Goal: Task Accomplishment & Management: Use online tool/utility

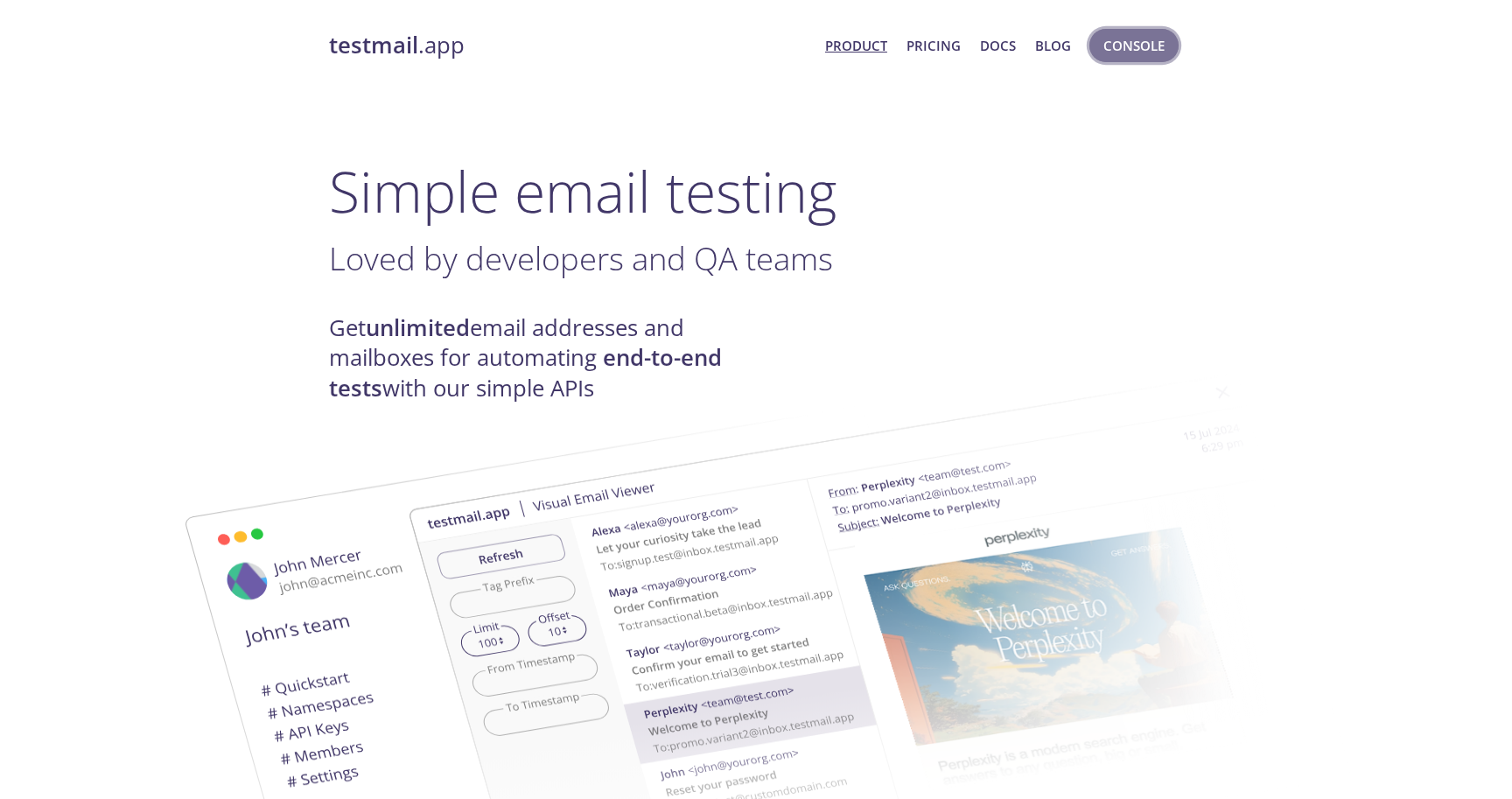
click at [1125, 28] on button "Console" at bounding box center [1134, 45] width 89 height 33
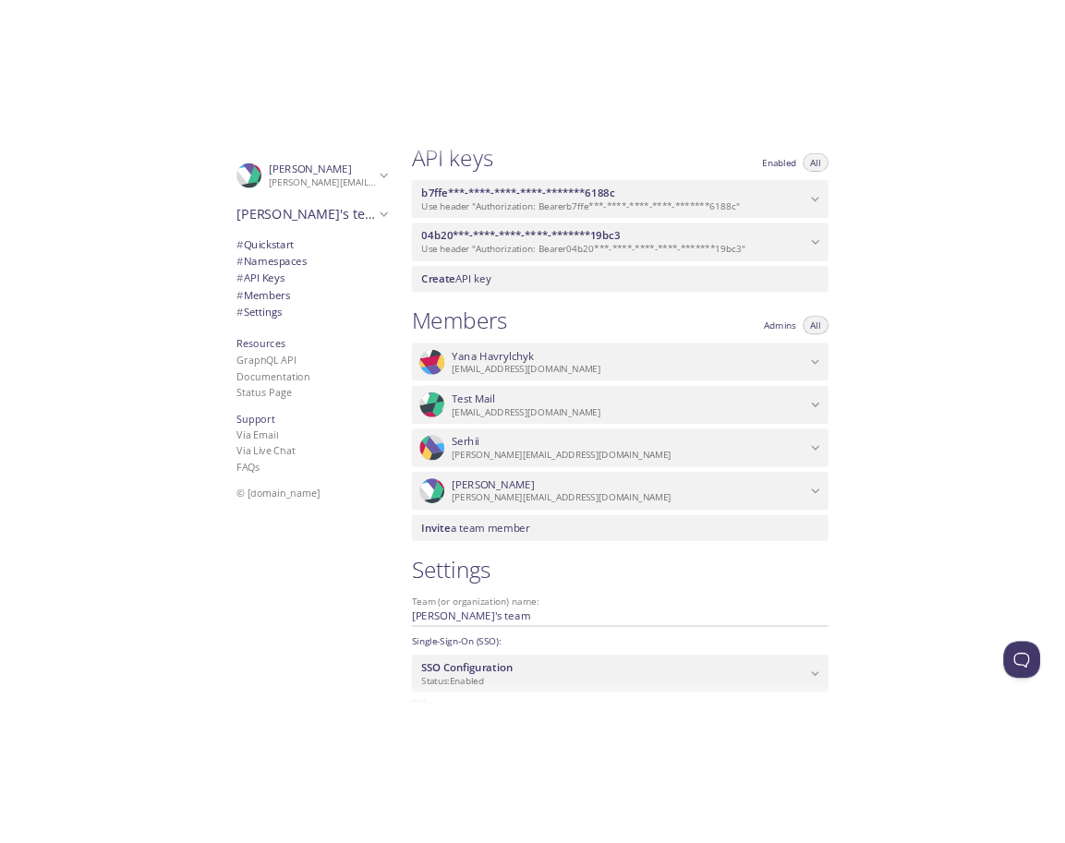
scroll to position [512, 0]
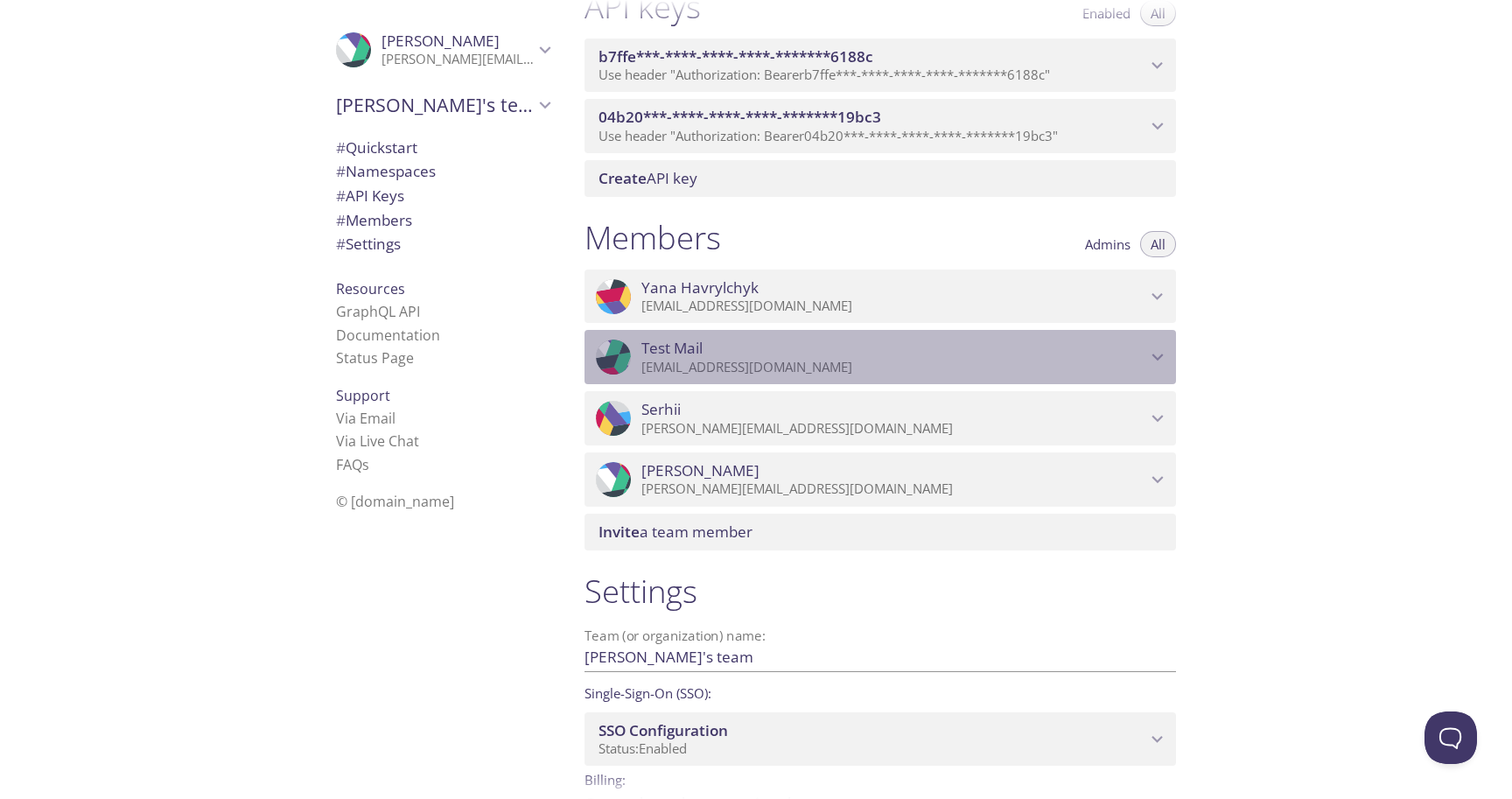
drag, startPoint x: 835, startPoint y: 371, endPoint x: 815, endPoint y: 371, distance: 20.0
click at [815, 371] on p "[EMAIL_ADDRESS][DOMAIN_NAME]" at bounding box center [894, 368] width 505 height 17
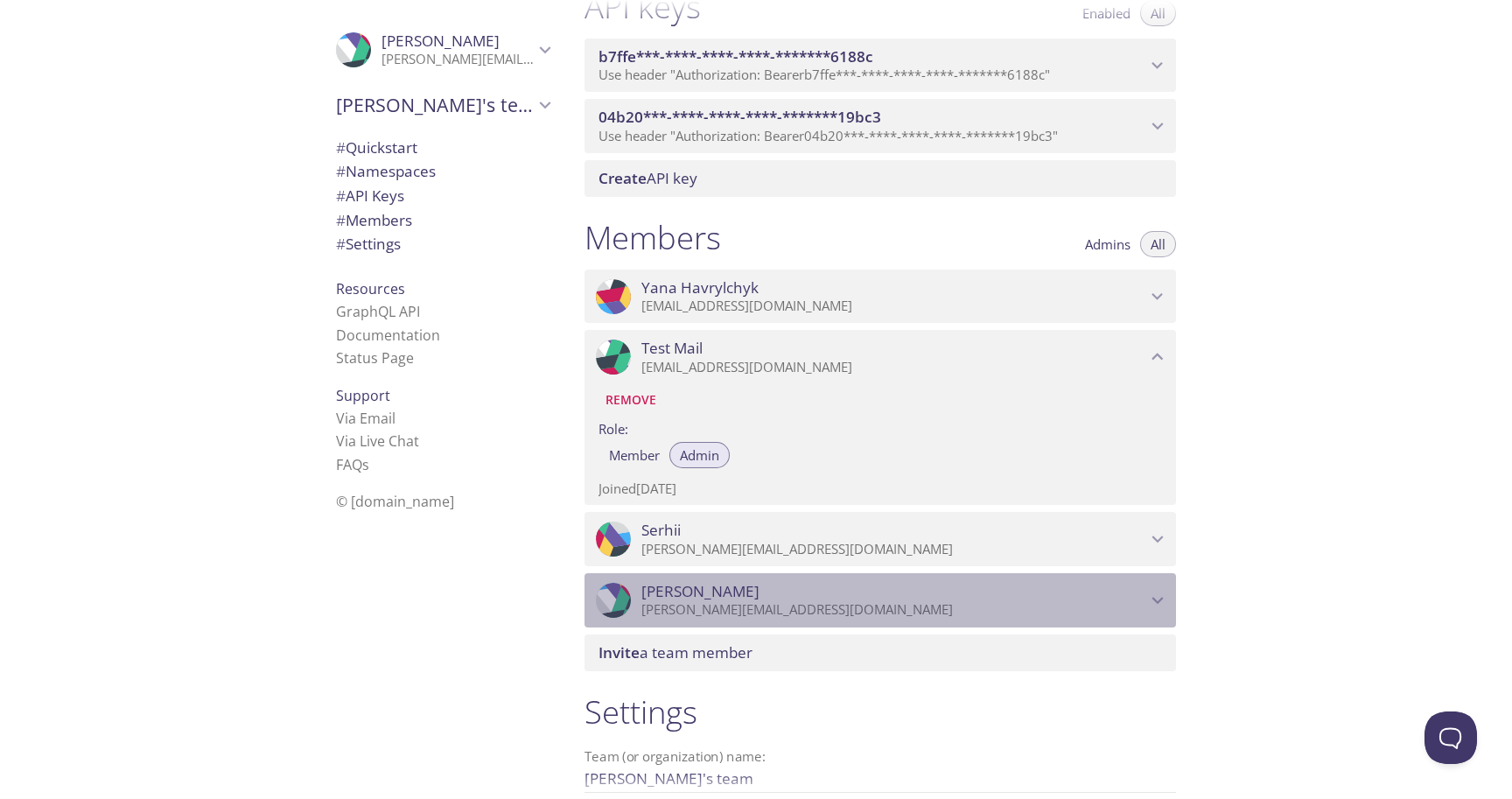
click at [840, 604] on p "[PERSON_NAME][EMAIL_ADDRESS][DOMAIN_NAME]" at bounding box center [894, 609] width 505 height 17
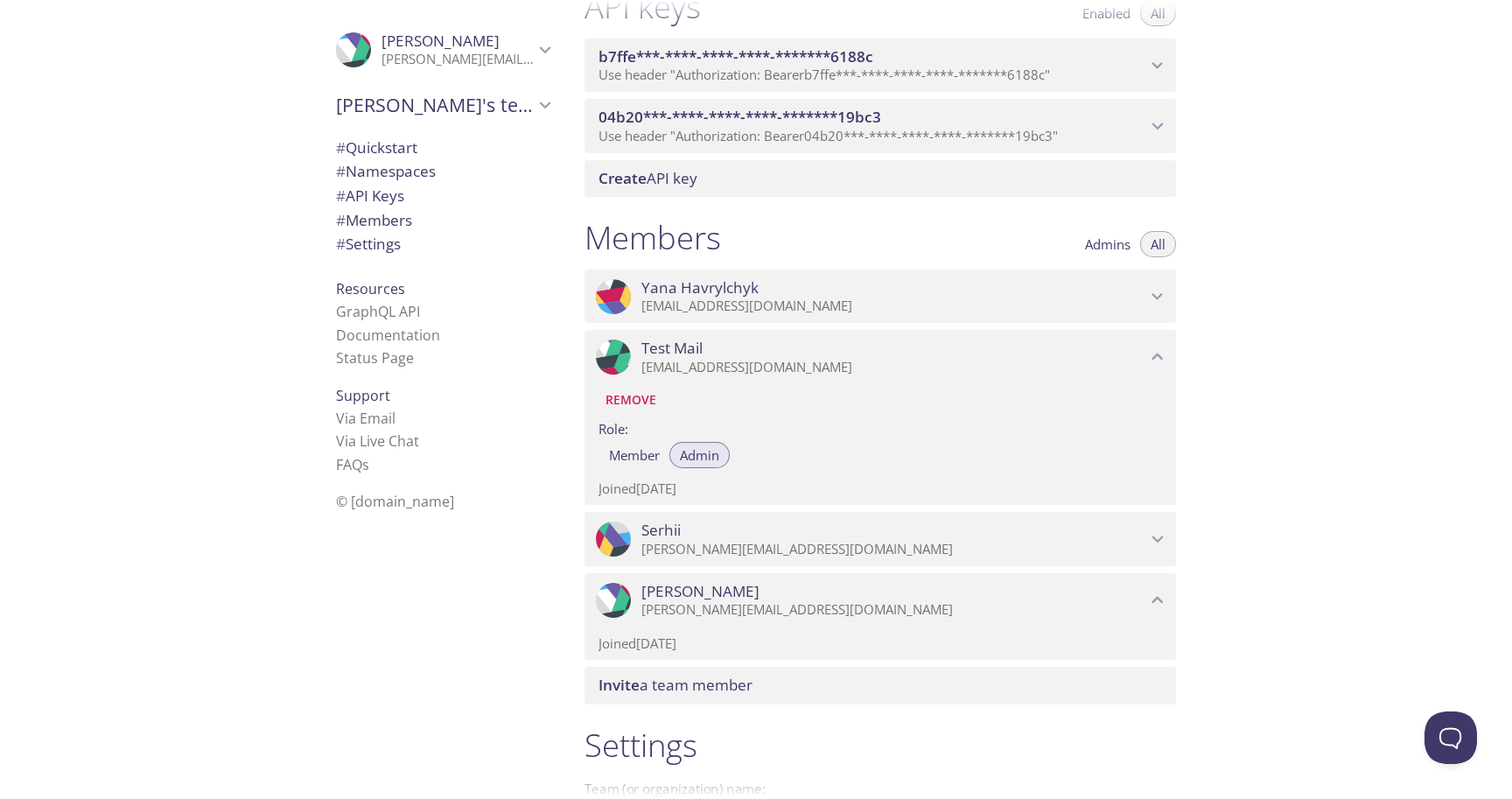
click at [840, 604] on p "[PERSON_NAME][EMAIL_ADDRESS][DOMAIN_NAME]" at bounding box center [894, 609] width 505 height 17
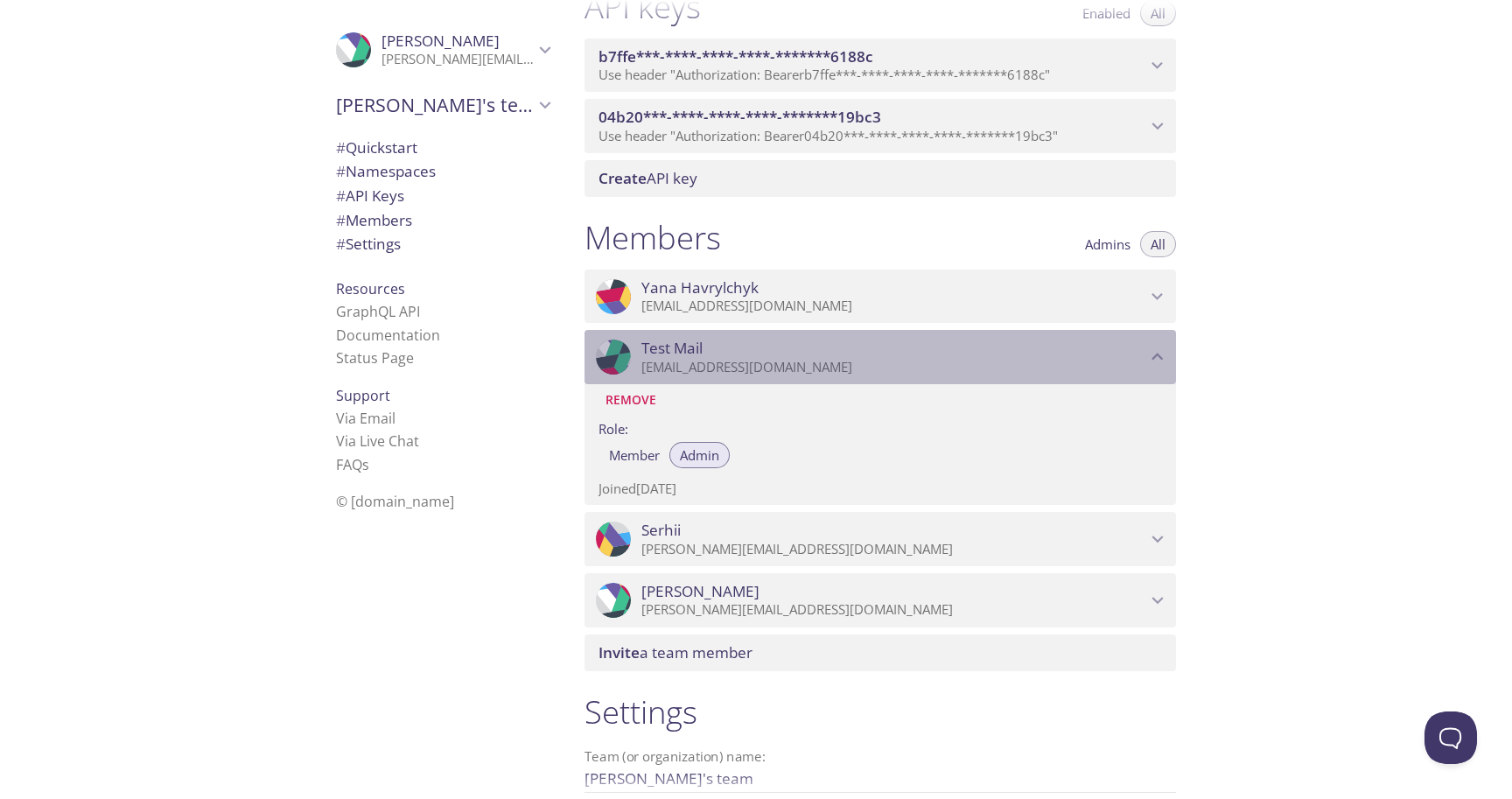
drag, startPoint x: 841, startPoint y: 368, endPoint x: 642, endPoint y: 371, distance: 199.0
click at [642, 371] on p "[EMAIL_ADDRESS][DOMAIN_NAME]" at bounding box center [894, 368] width 505 height 17
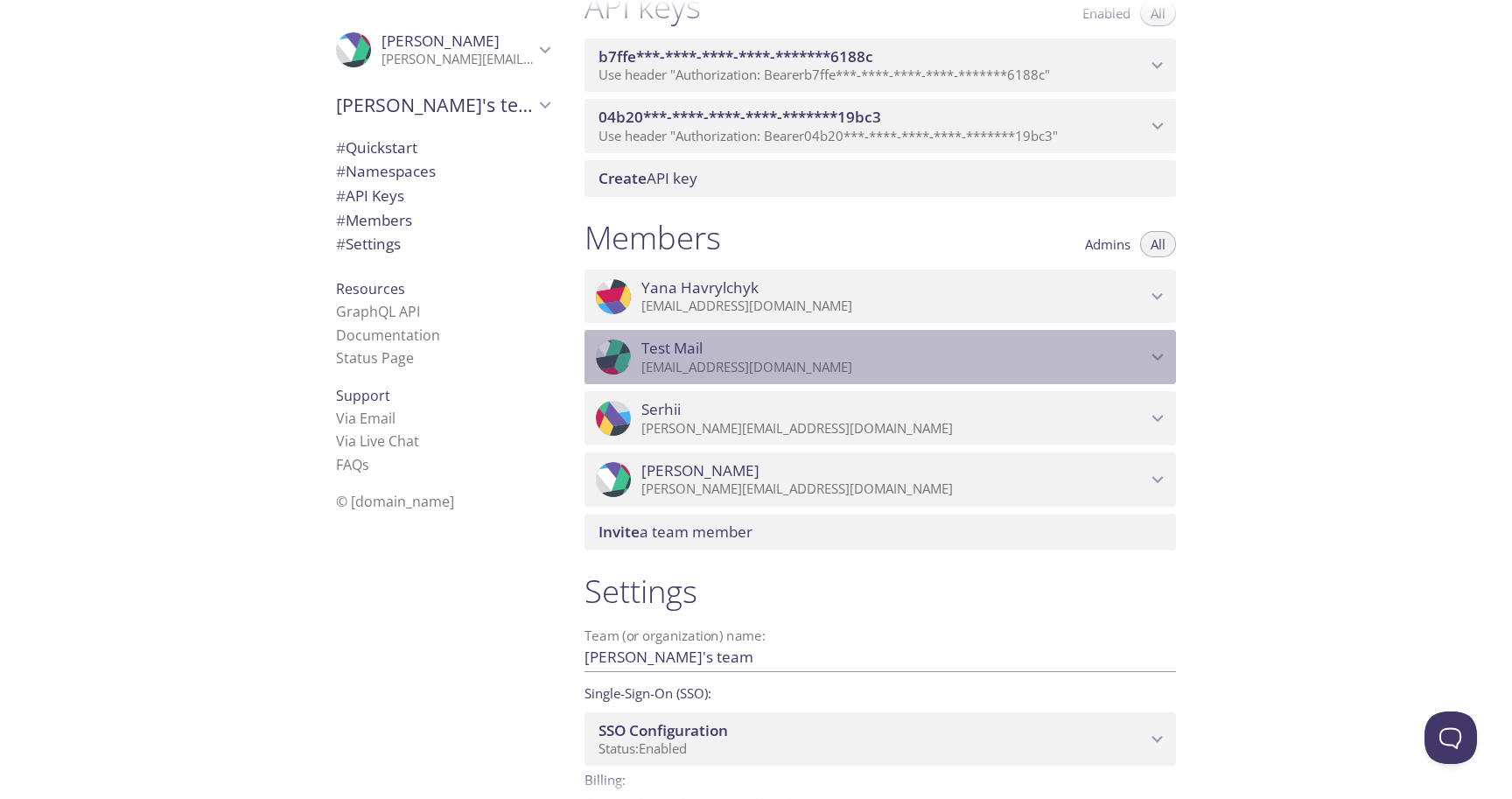
click at [647, 371] on p "[EMAIL_ADDRESS][DOMAIN_NAME]" at bounding box center [894, 368] width 505 height 17
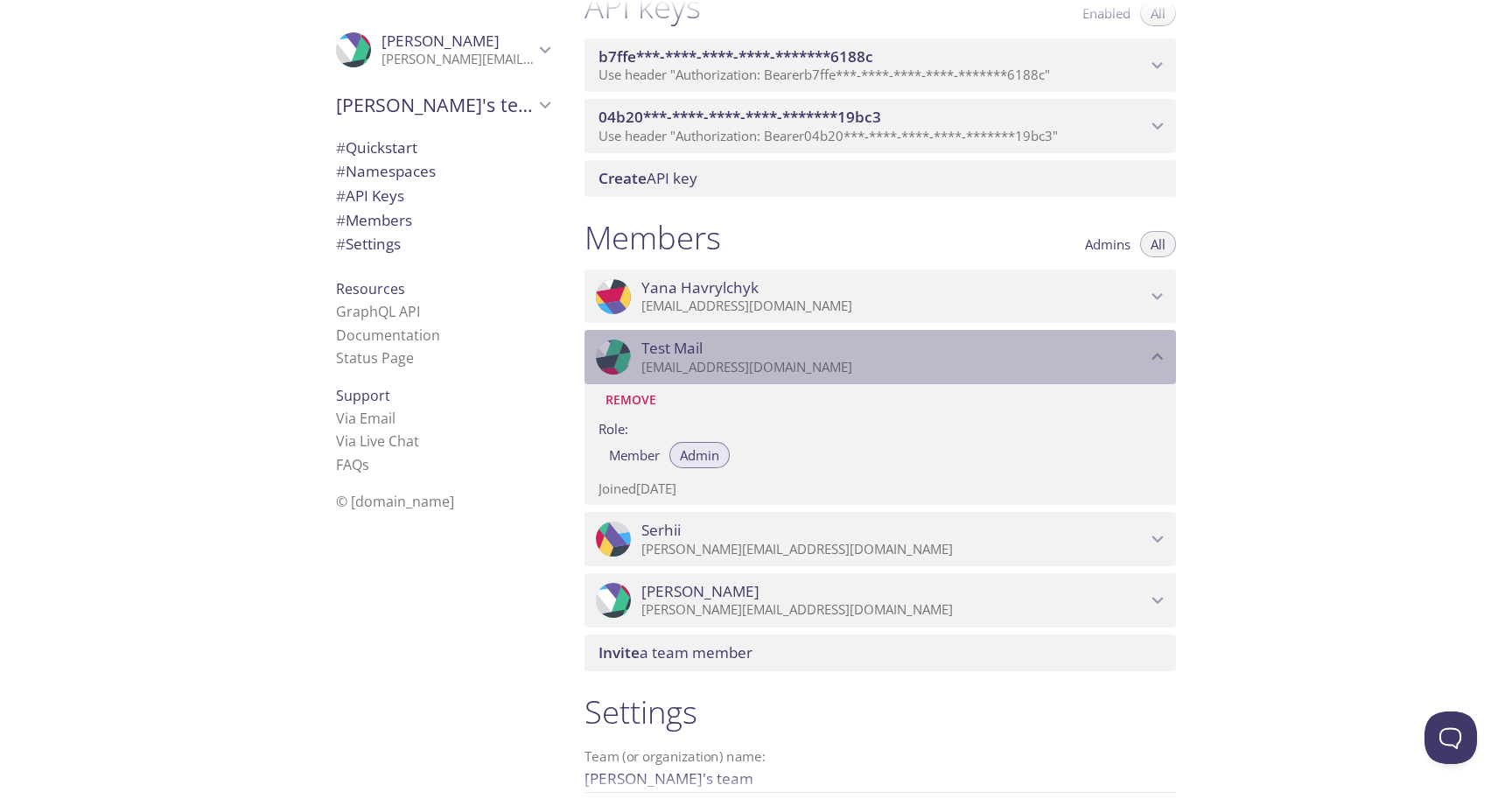
drag, startPoint x: 645, startPoint y: 369, endPoint x: 845, endPoint y: 366, distance: 200.0
click at [846, 366] on p "[EMAIL_ADDRESS][DOMAIN_NAME]" at bounding box center [894, 368] width 505 height 17
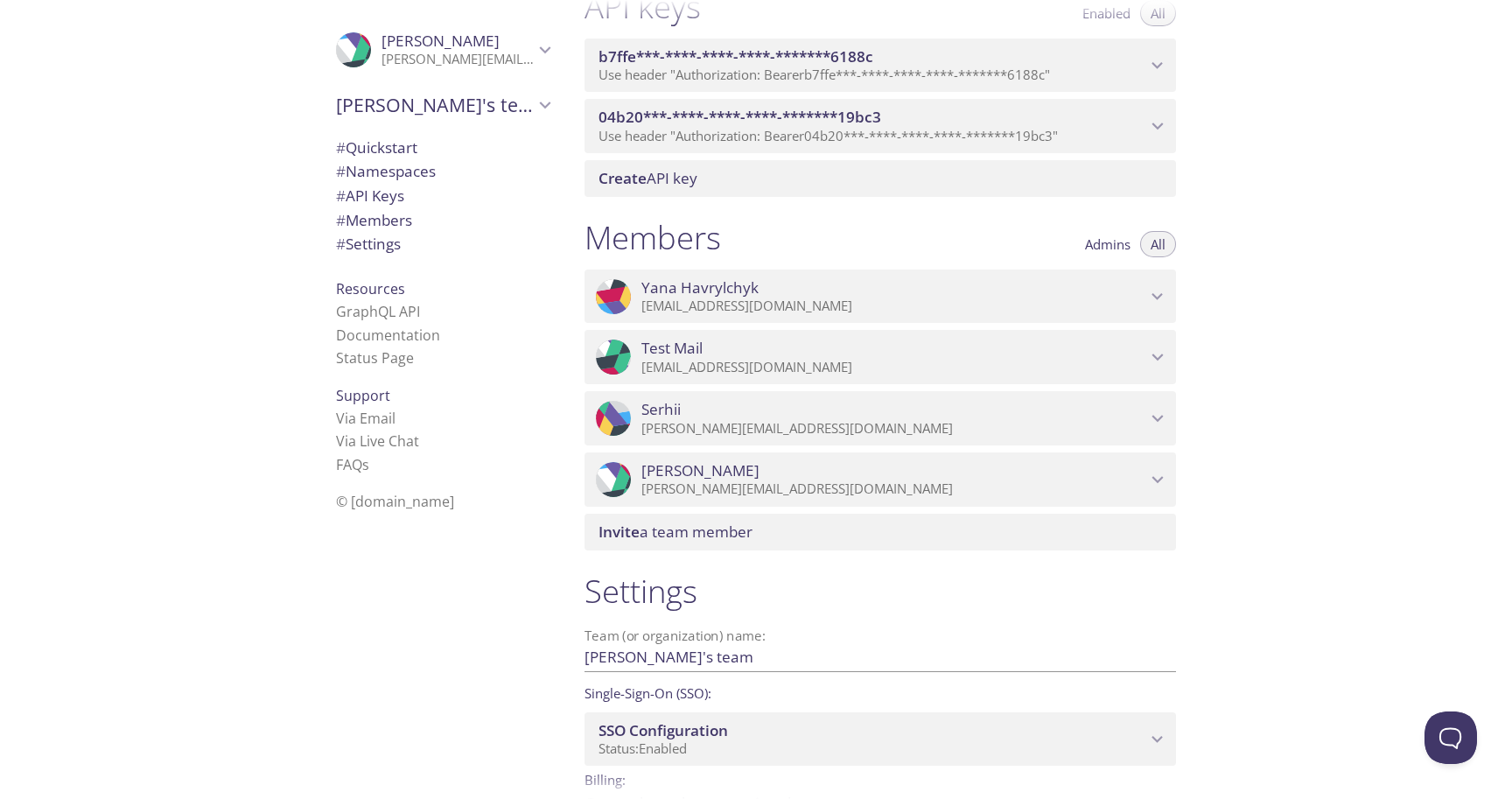
click at [845, 366] on p "[EMAIL_ADDRESS][DOMAIN_NAME]" at bounding box center [894, 368] width 505 height 17
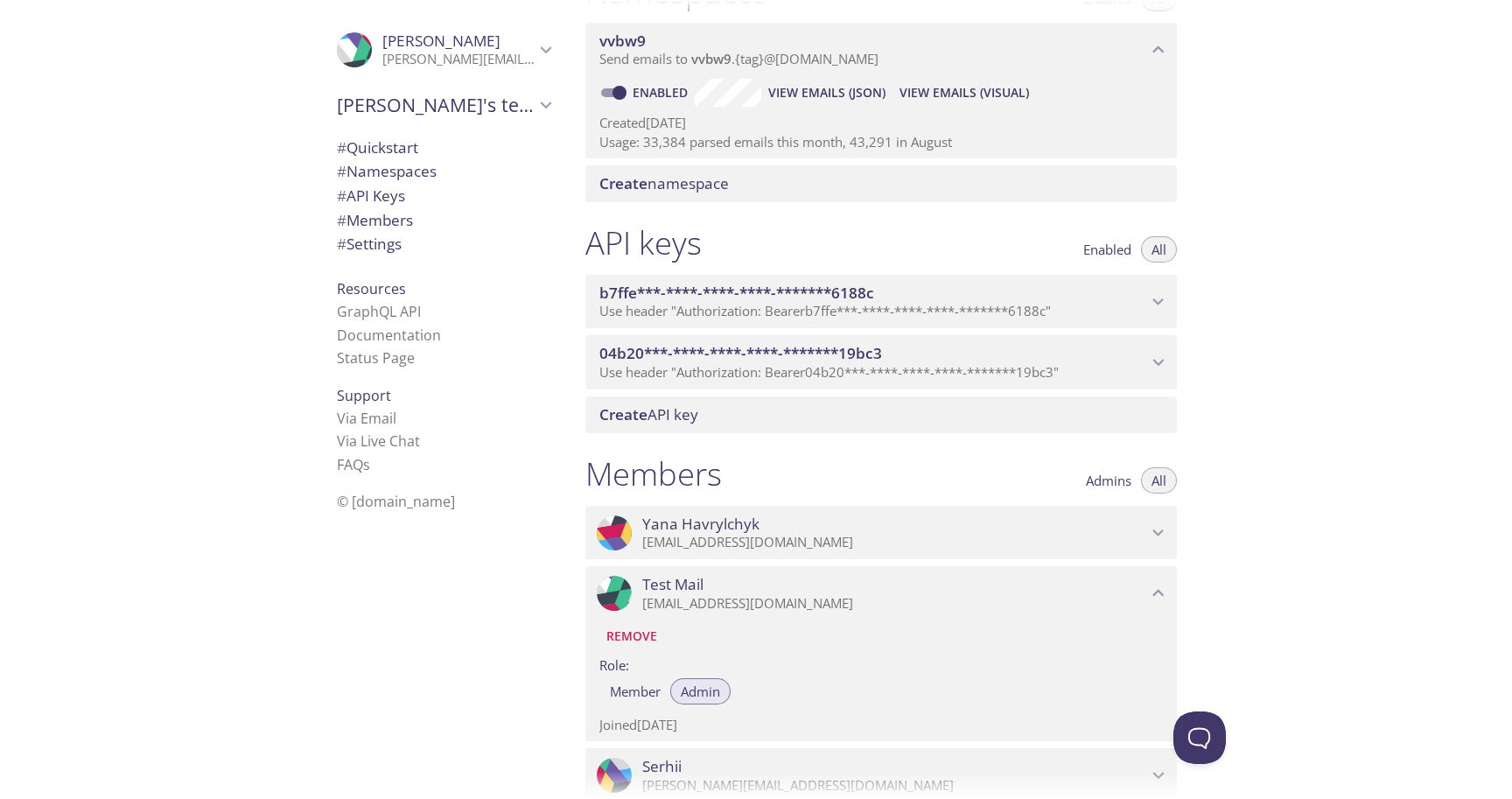
scroll to position [0, 0]
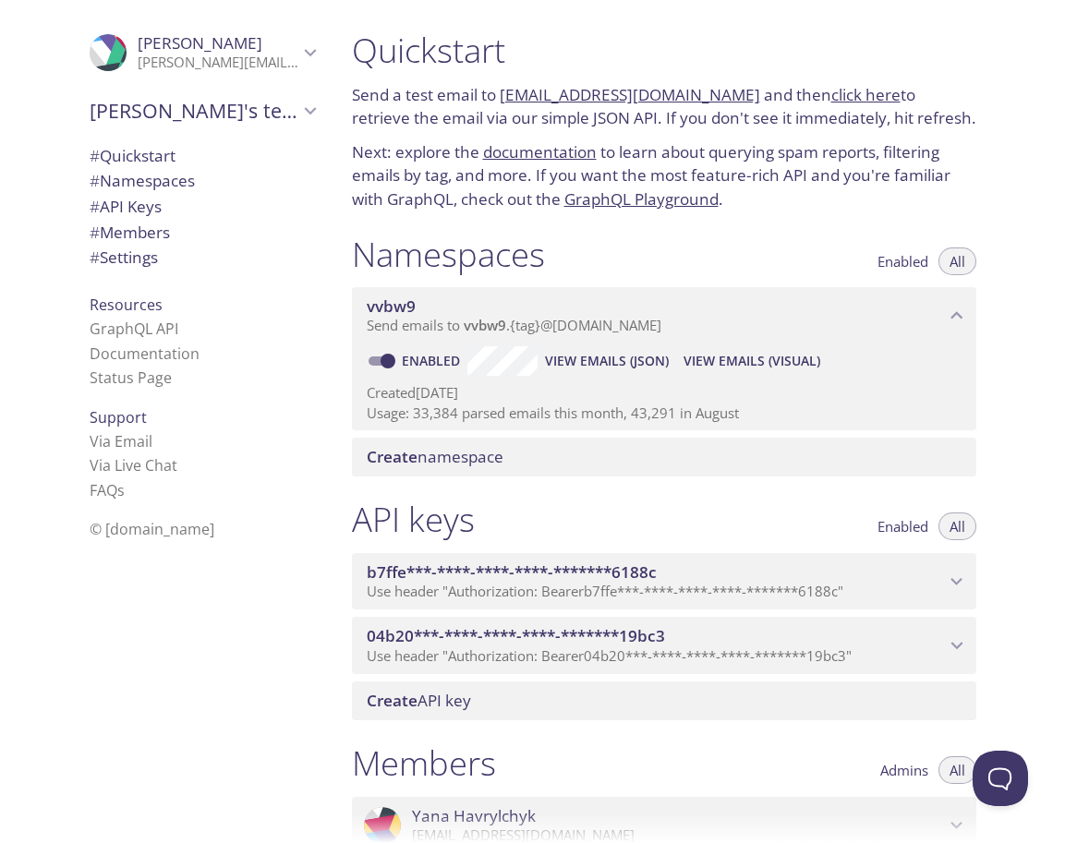
click at [792, 363] on span "View Emails (Visual)" at bounding box center [751, 361] width 137 height 22
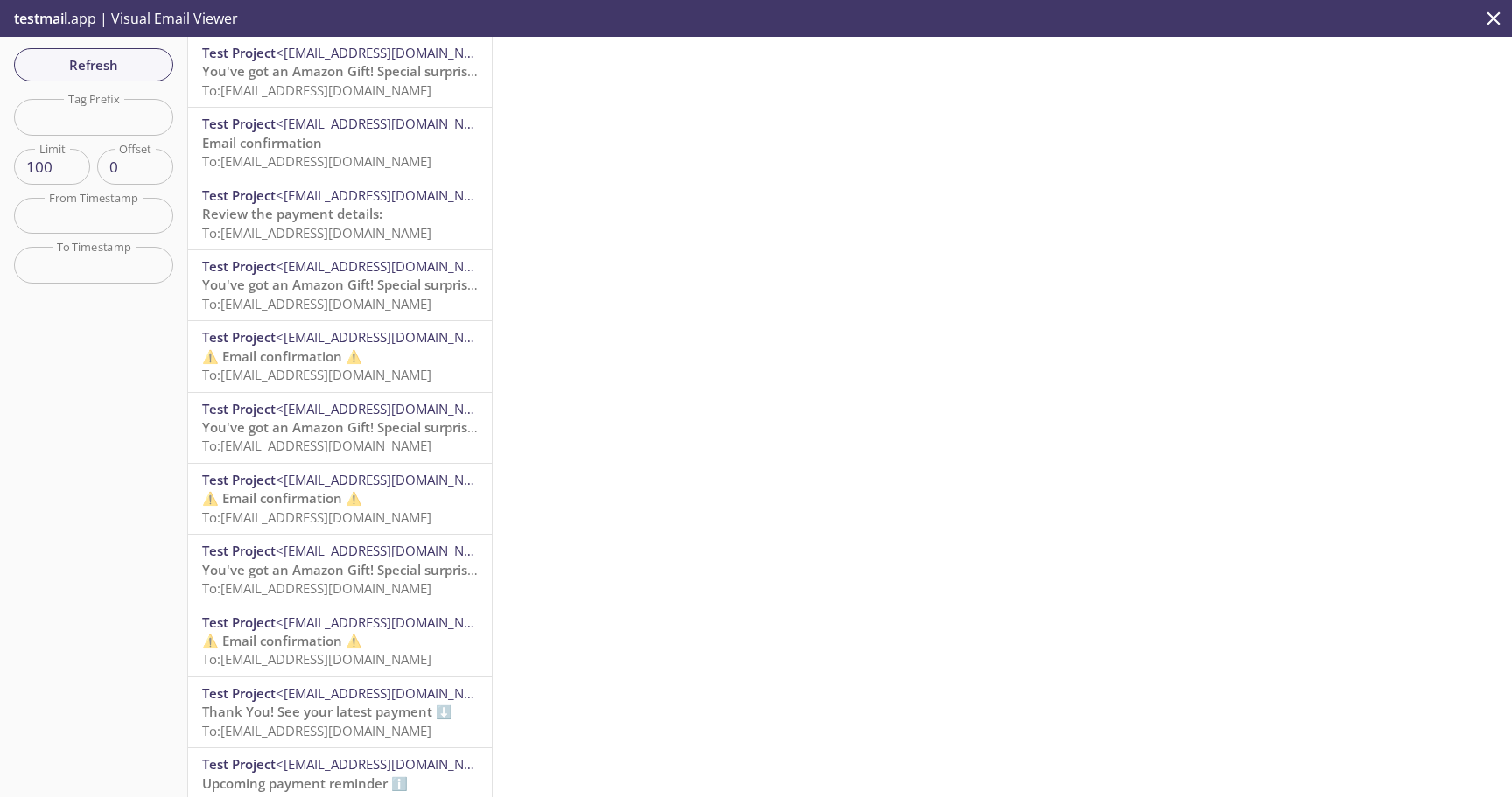
click at [51, 113] on input "text" at bounding box center [94, 117] width 159 height 36
paste input "registration-1758536929959"
type input "registration-1758536929959"
click at [101, 125] on input "registration-1758536929959" at bounding box center [94, 117] width 159 height 36
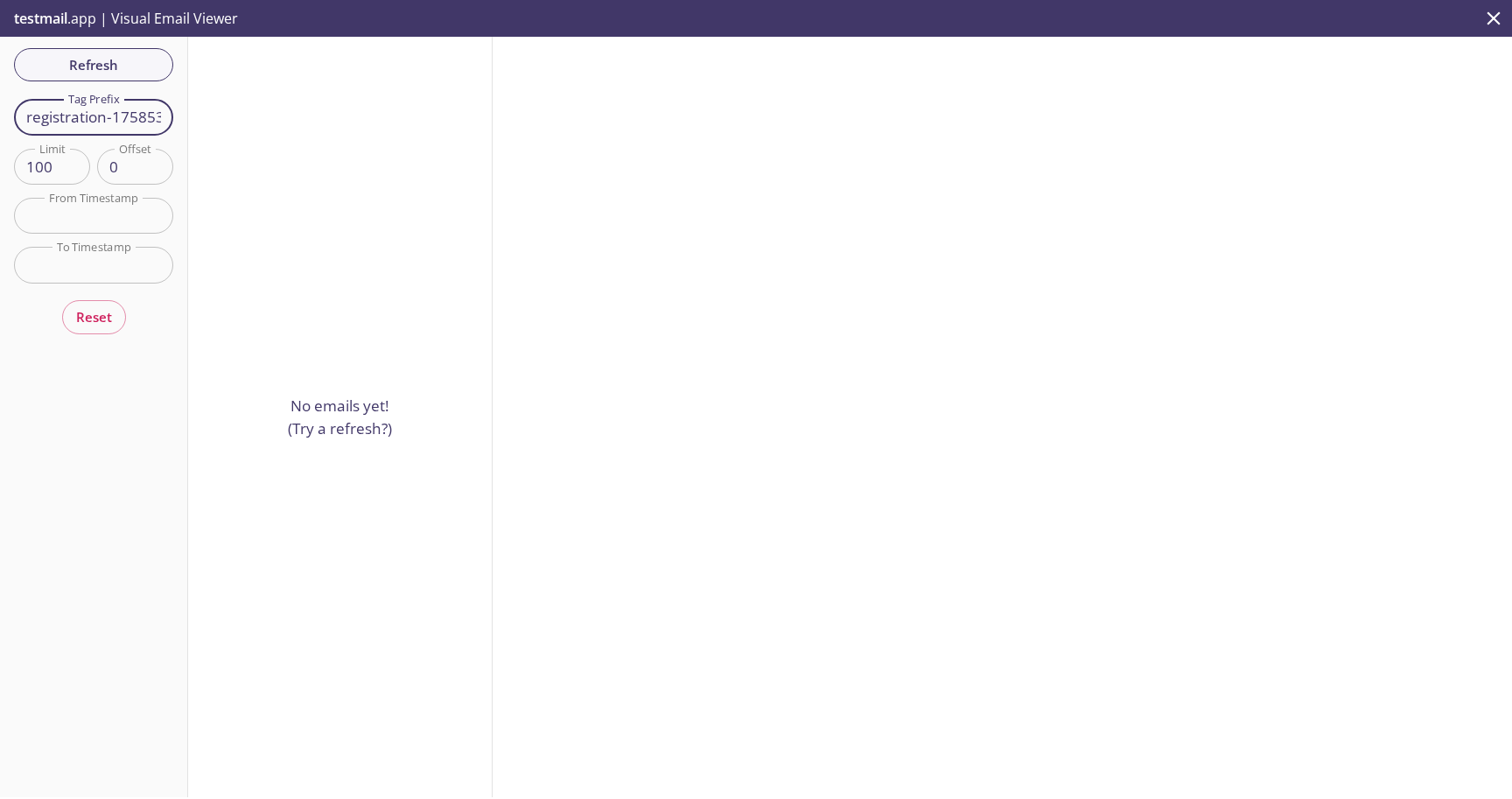
click at [128, 119] on input "registration-1758536929959" at bounding box center [94, 117] width 159 height 36
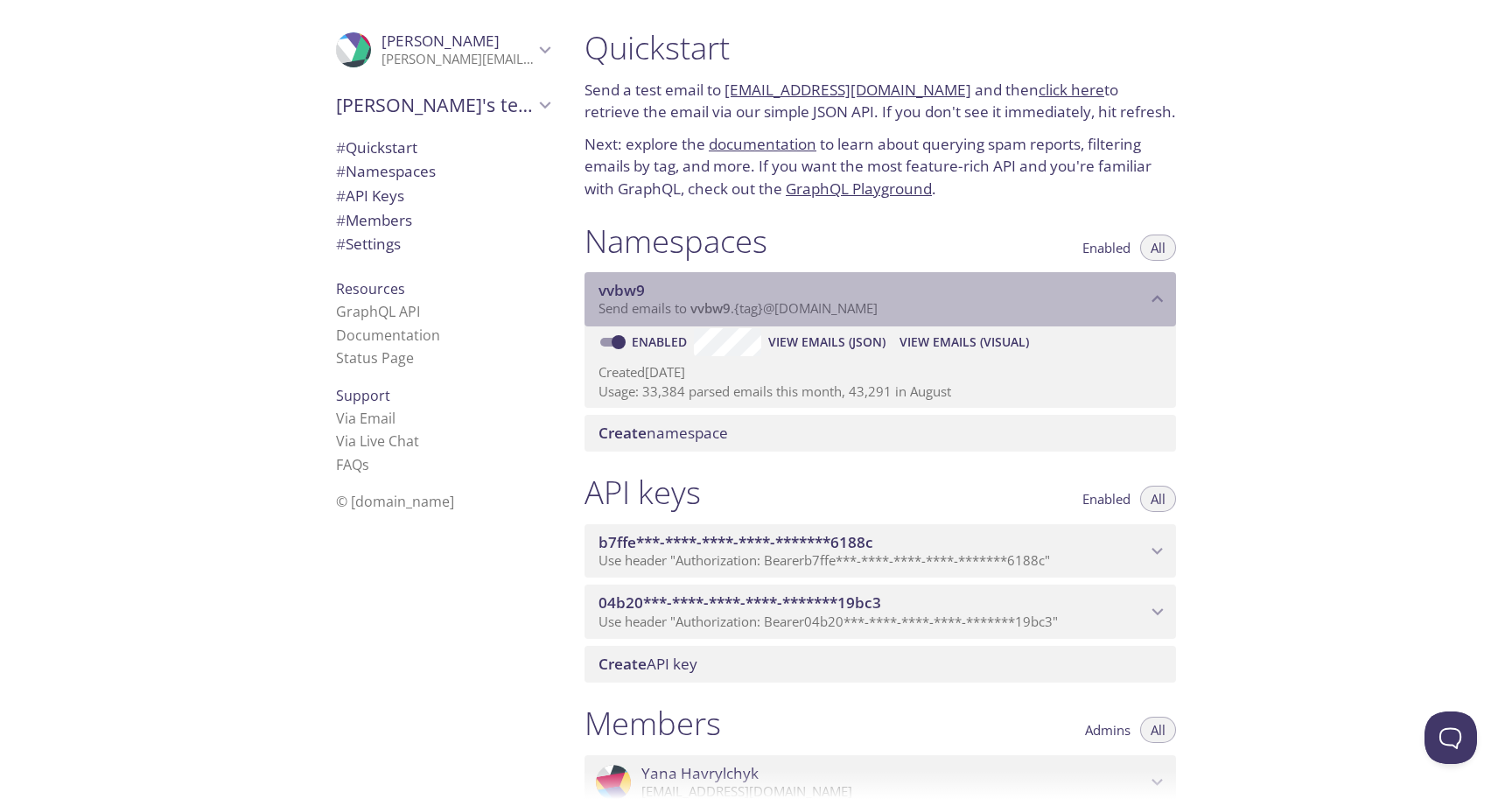
drag, startPoint x: 766, startPoint y: 311, endPoint x: 907, endPoint y: 311, distance: 141.0
click at [907, 311] on p "Send emails to vvbw9 . {tag} @[DOMAIN_NAME]" at bounding box center [873, 309] width 548 height 17
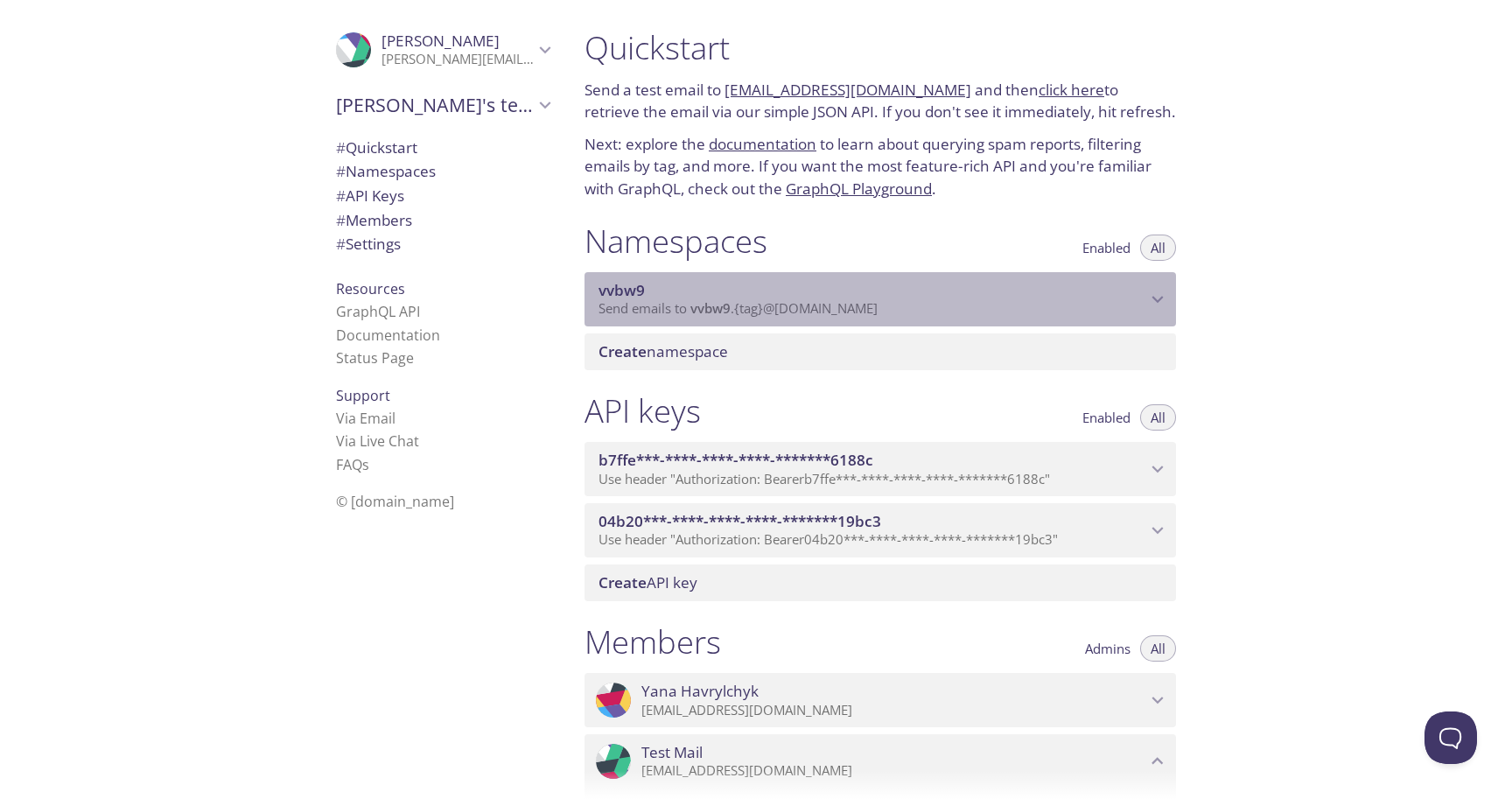
click at [895, 310] on p "Send emails to vvbw9 . {tag} @[DOMAIN_NAME]" at bounding box center [873, 309] width 548 height 17
